Goal: Task Accomplishment & Management: Complete application form

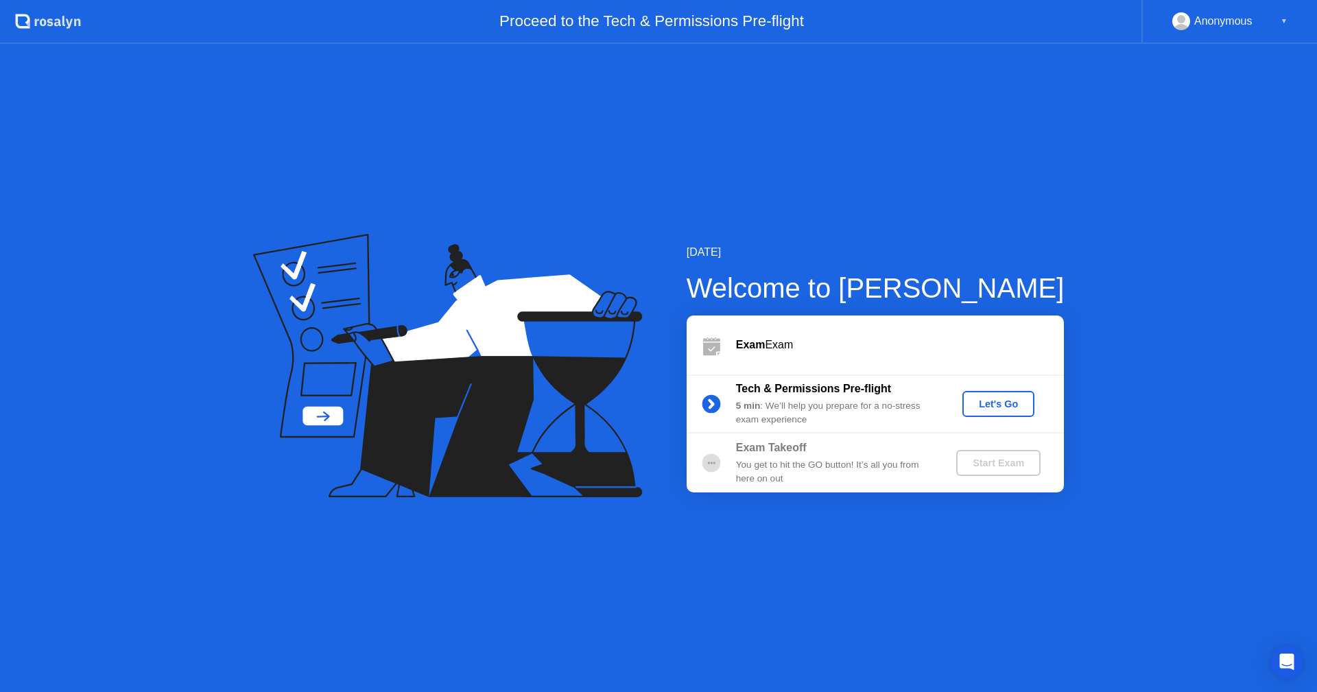
click at [998, 404] on div "Let's Go" at bounding box center [998, 404] width 61 height 11
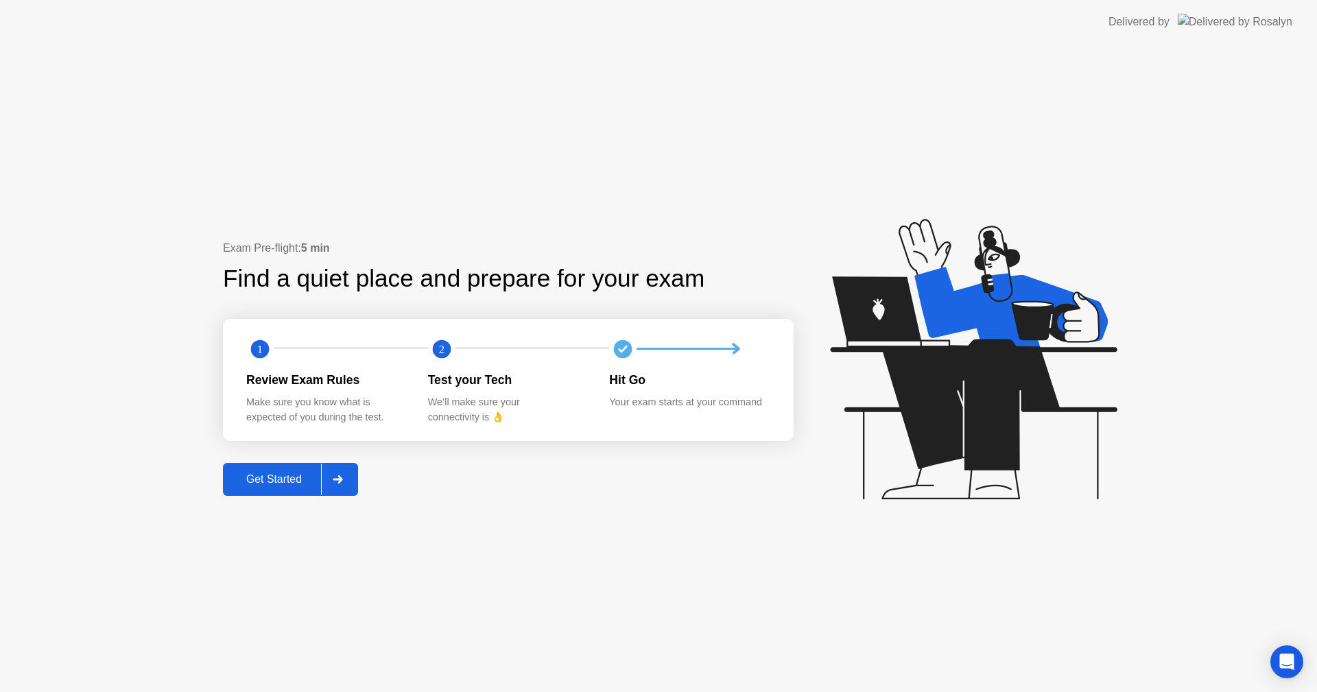
click at [265, 480] on div "Get Started" at bounding box center [274, 479] width 94 height 12
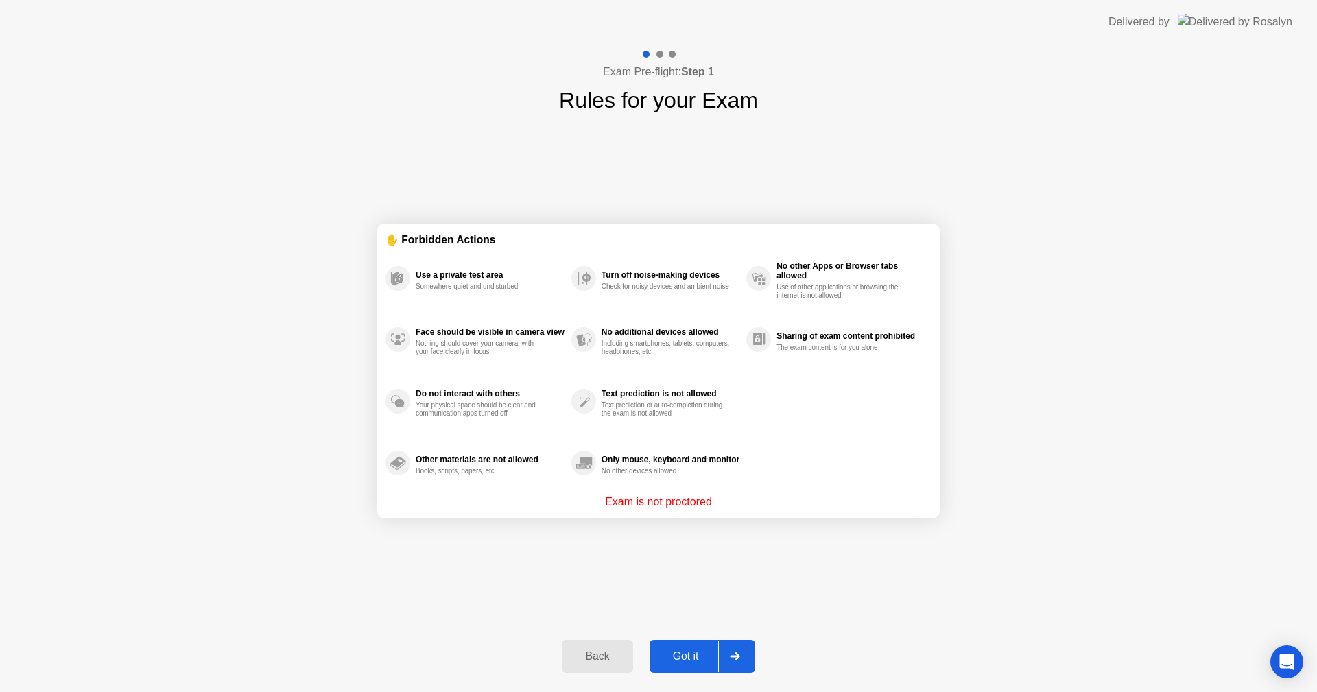
click at [691, 653] on div "Got it" at bounding box center [686, 657] width 65 height 12
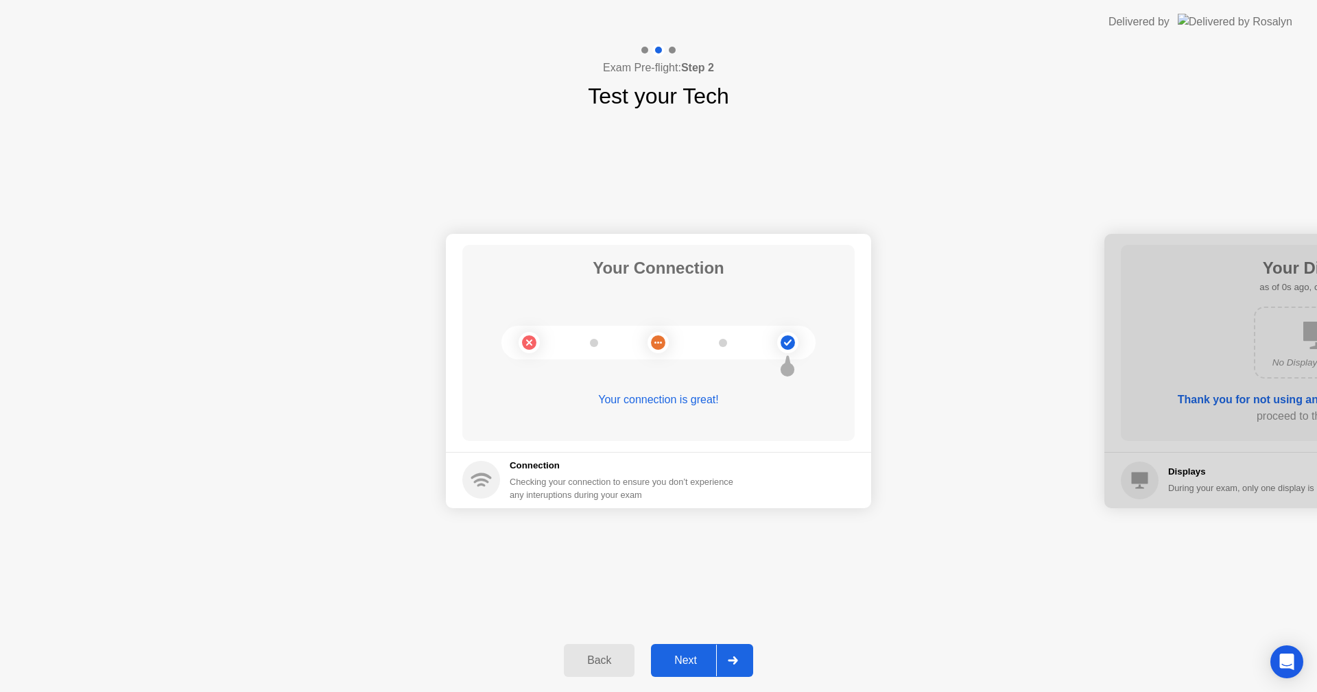
click at [699, 657] on div "Next" at bounding box center [685, 661] width 61 height 12
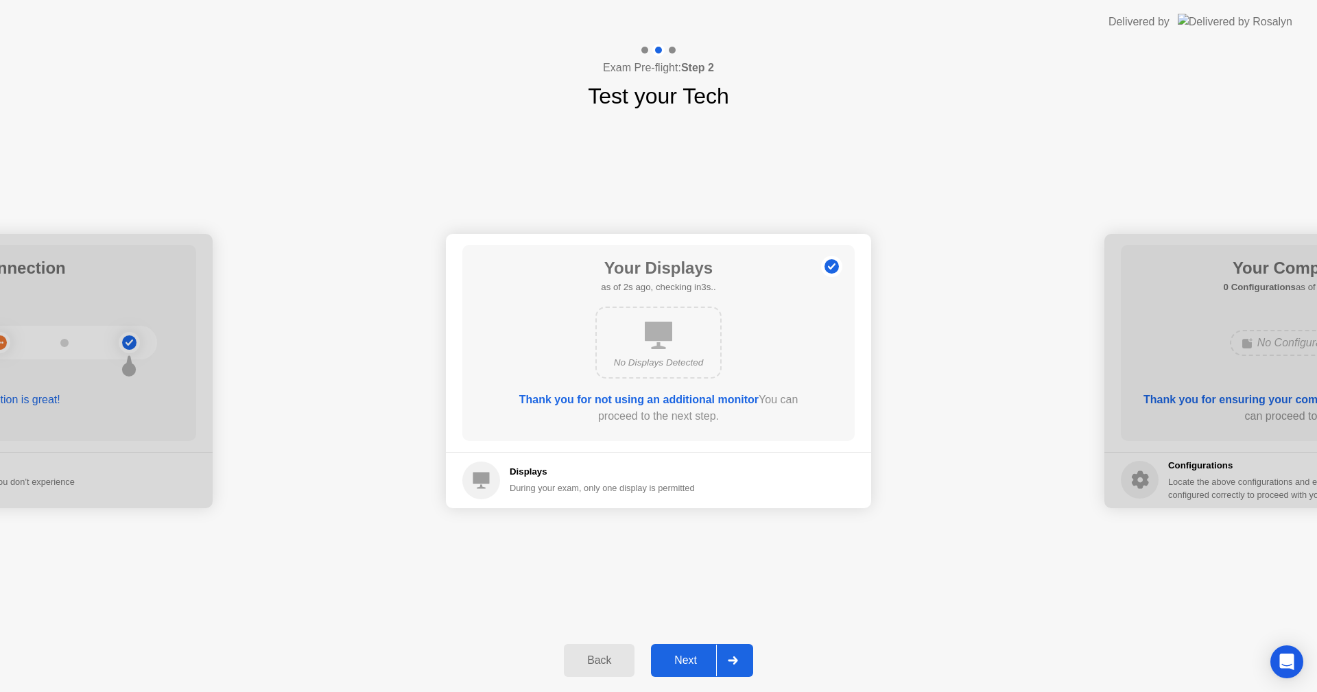
click at [696, 655] on div "Next" at bounding box center [685, 661] width 61 height 12
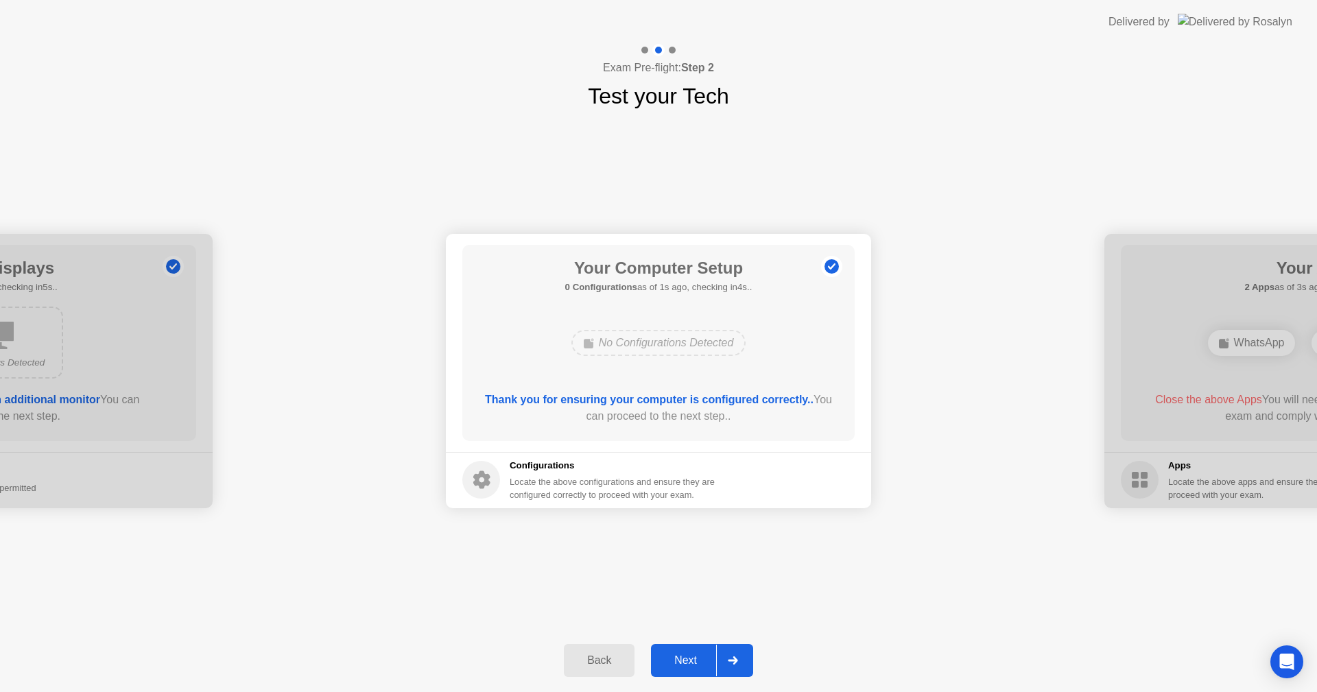
click at [696, 655] on div "Next" at bounding box center [685, 661] width 61 height 12
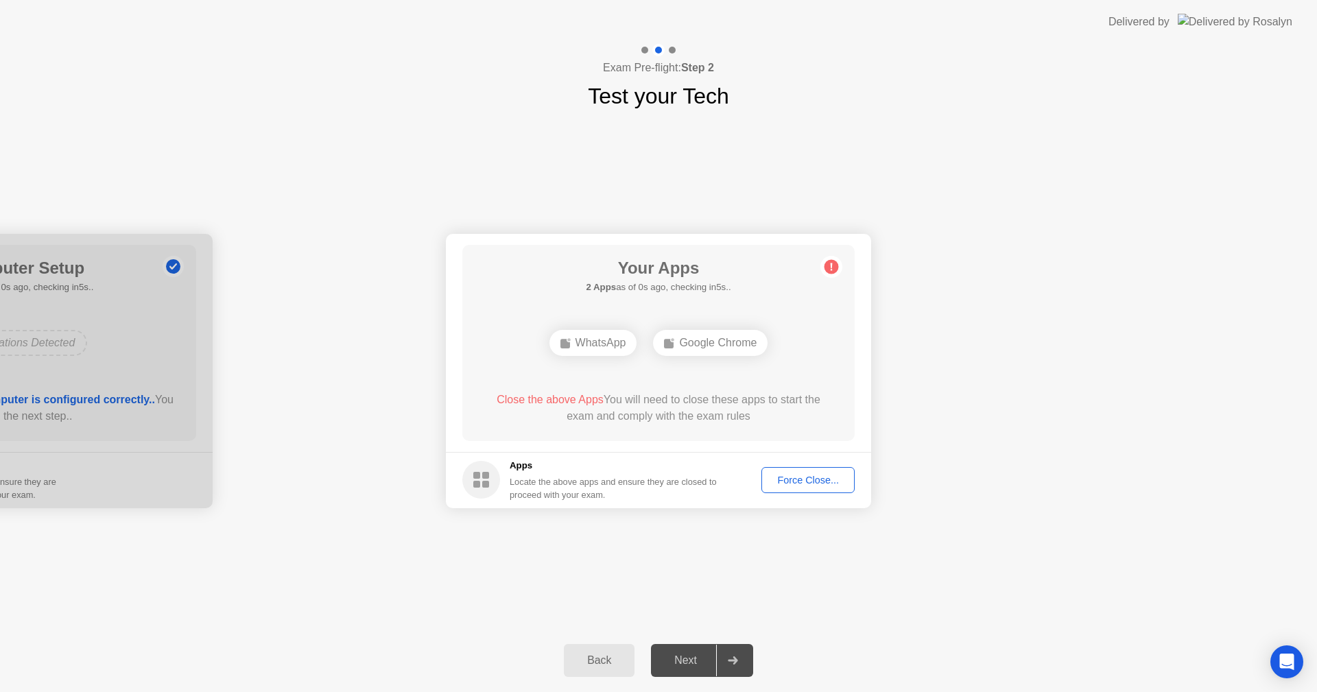
click at [808, 483] on div "Force Close..." at bounding box center [808, 480] width 84 height 11
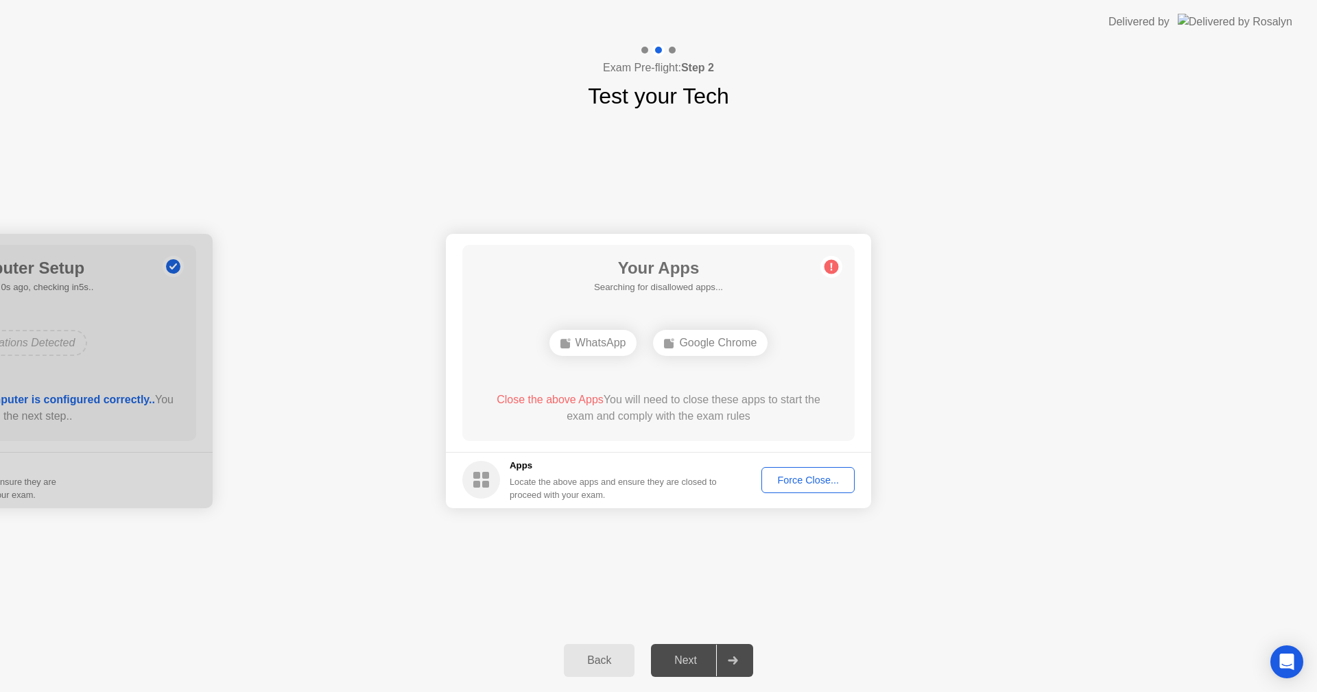
click at [696, 345] on div "Google Chrome" at bounding box center [710, 343] width 115 height 26
click at [810, 481] on div "Force Close..." at bounding box center [808, 480] width 84 height 11
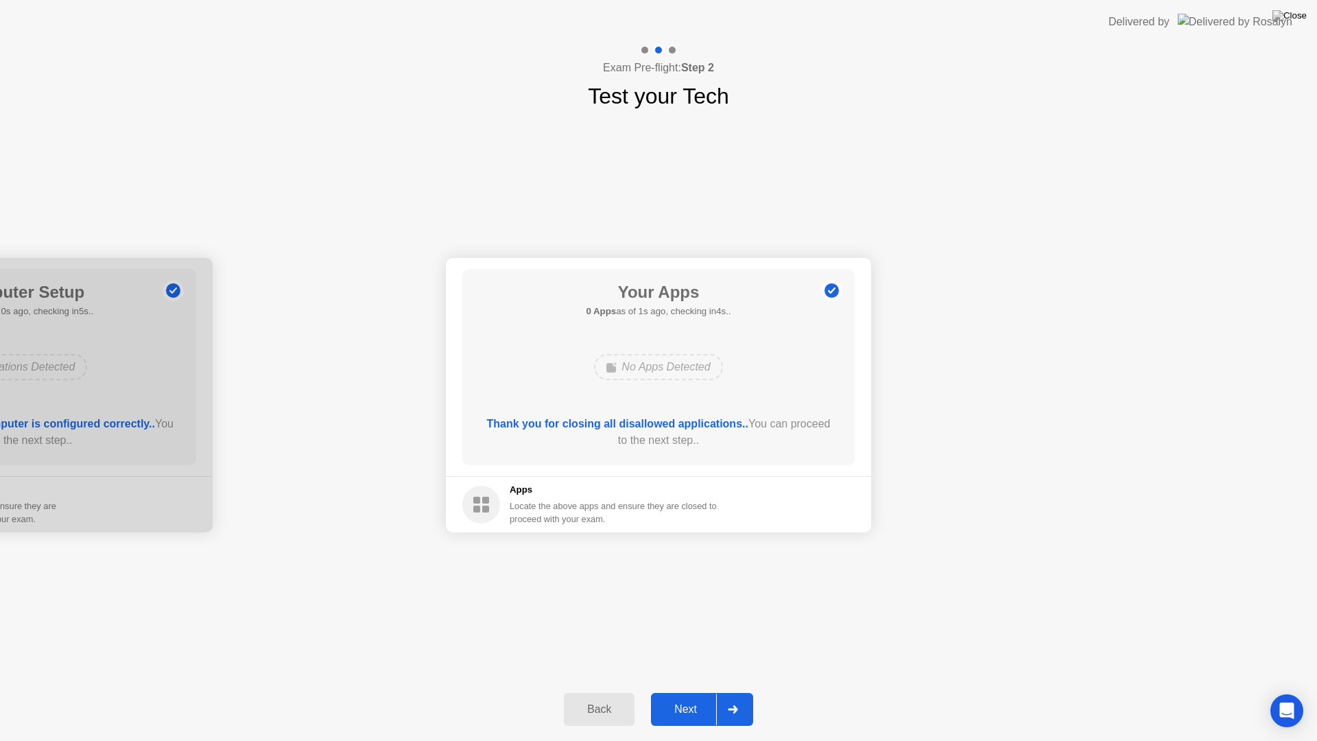
click at [689, 692] on div "Next" at bounding box center [685, 709] width 61 height 12
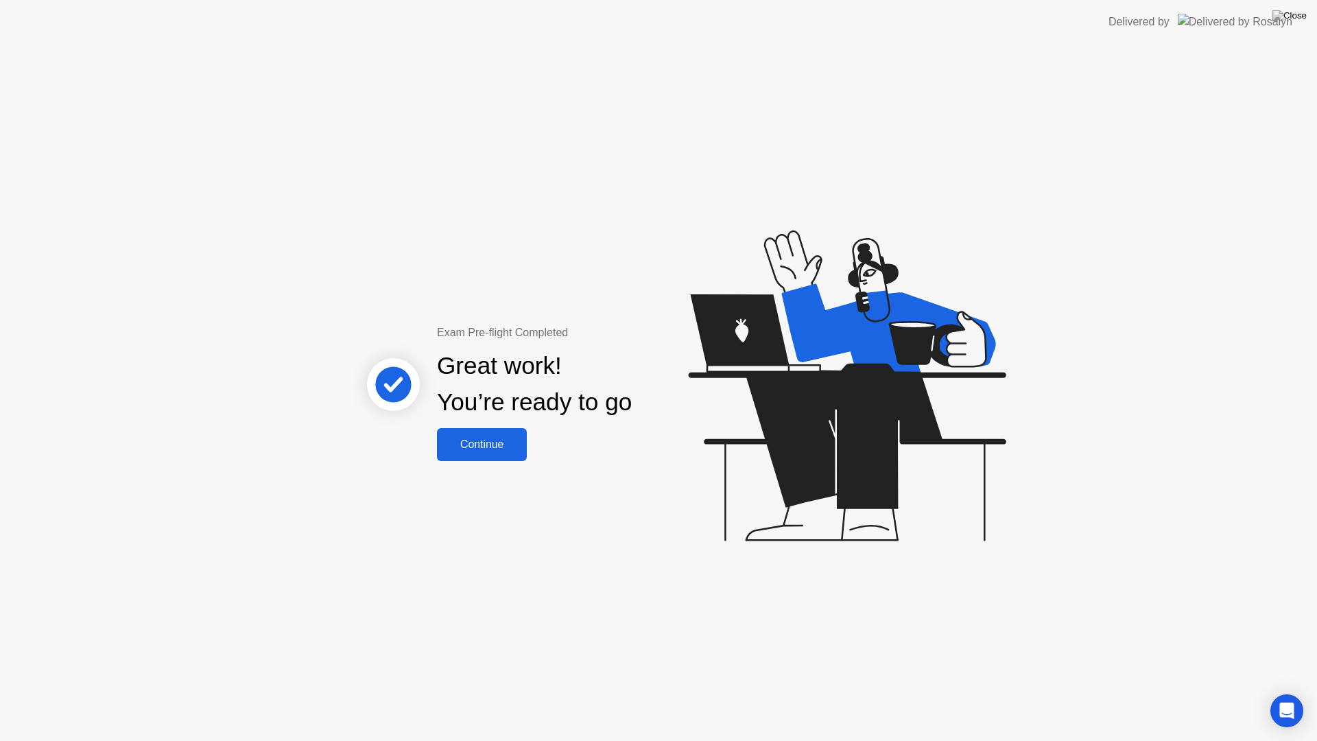
click at [485, 438] on div "Continue" at bounding box center [482, 444] width 82 height 12
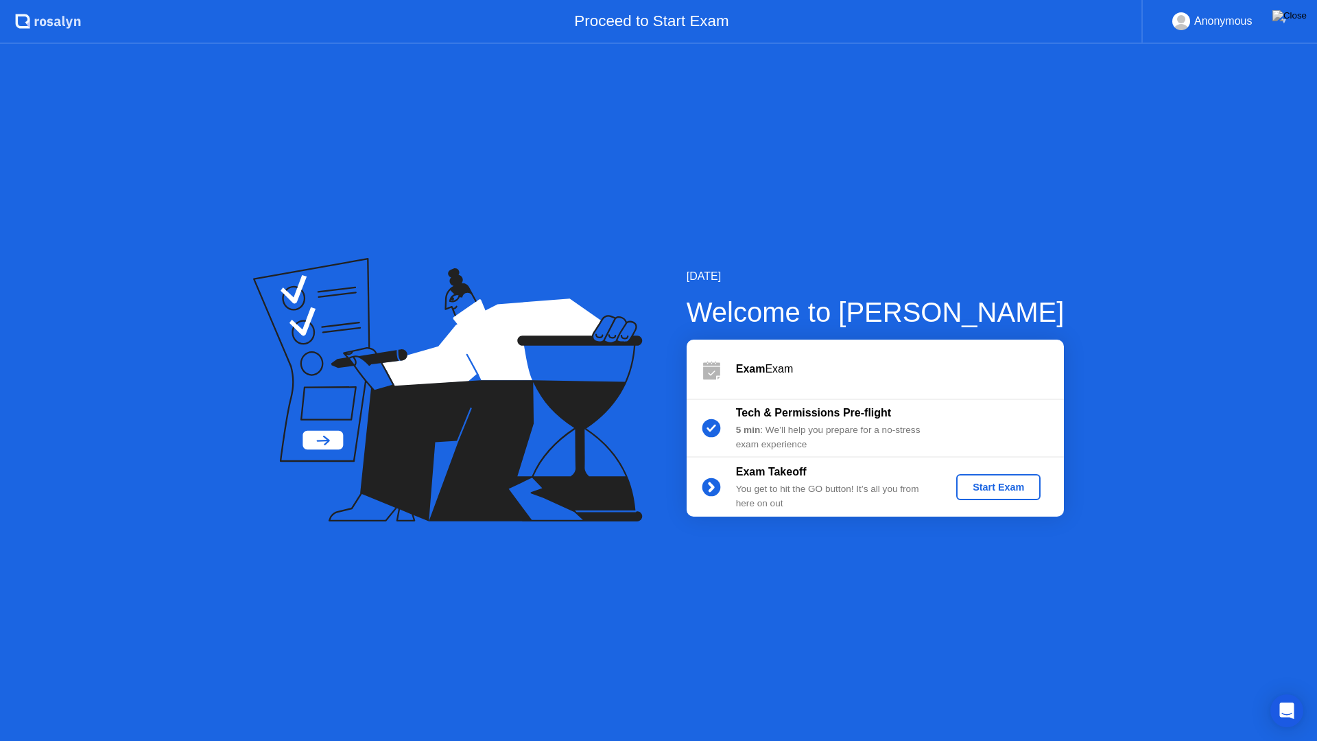
click at [985, 487] on div "Start Exam" at bounding box center [998, 487] width 73 height 11
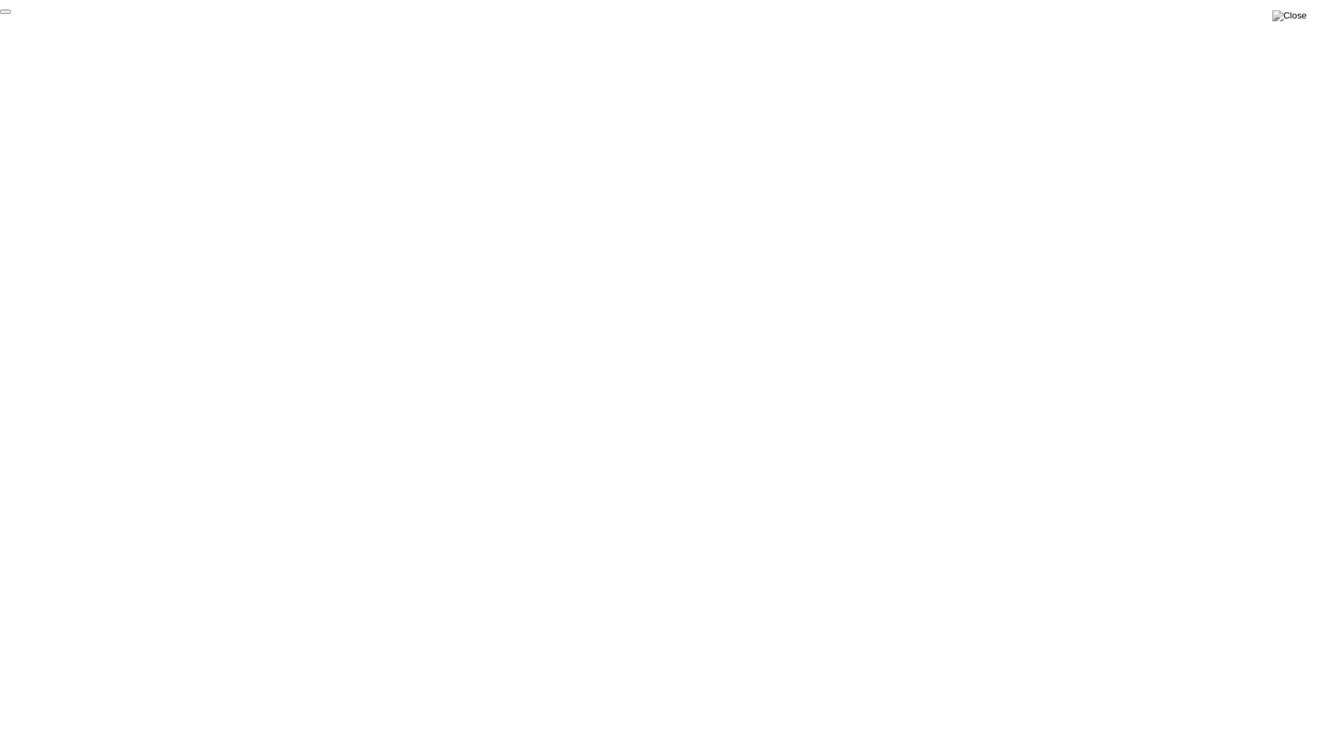
click div "End Proctoring Session"
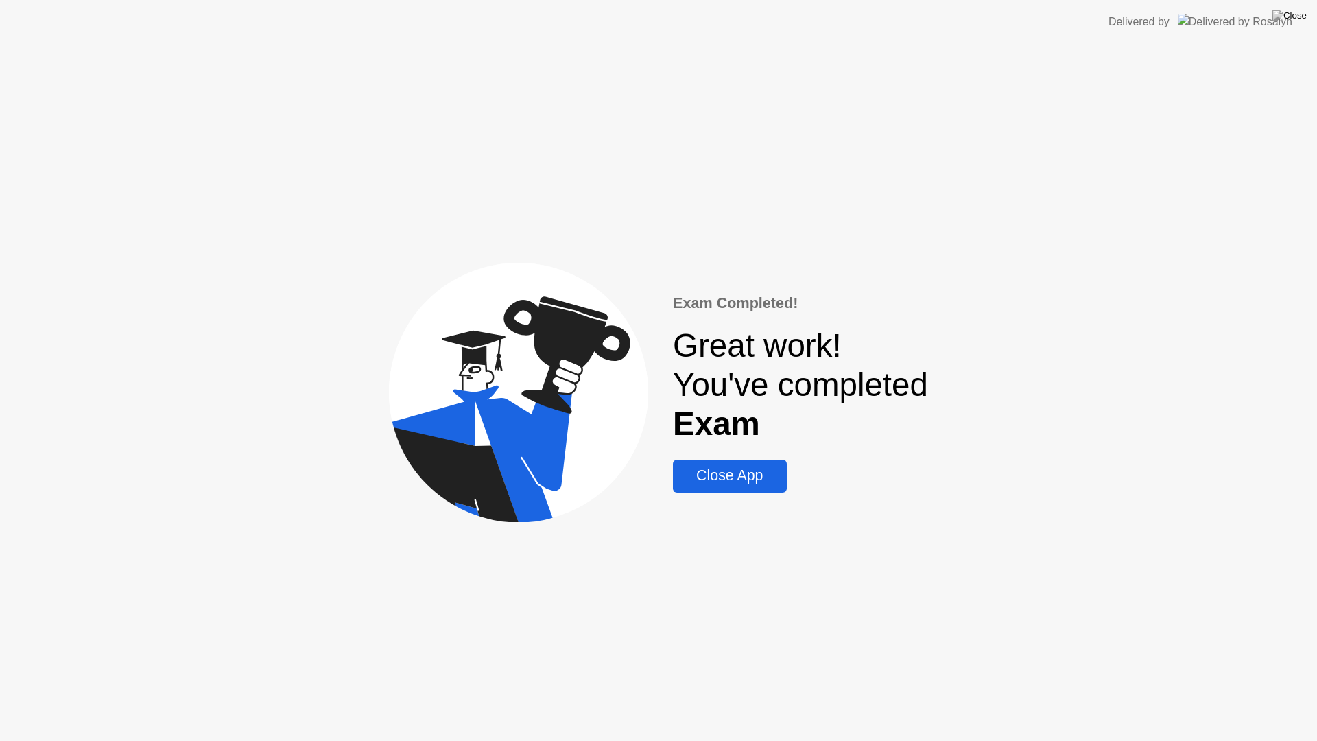
click at [745, 478] on div "Close App" at bounding box center [729, 475] width 105 height 17
